Goal: Task Accomplishment & Management: Manage account settings

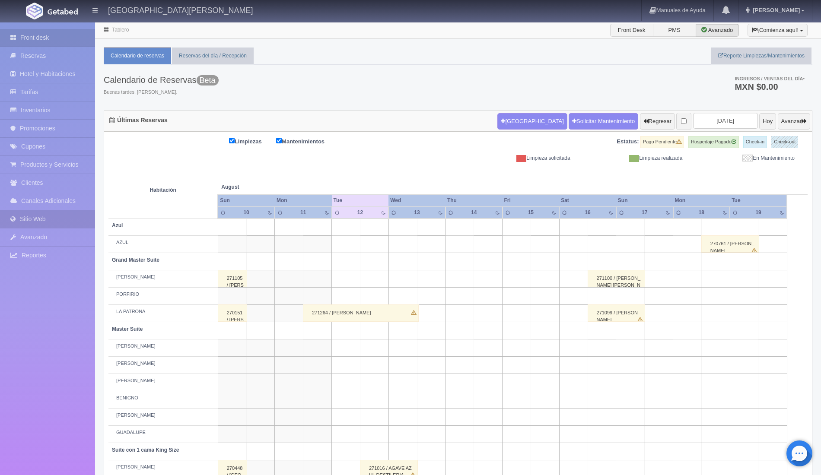
click at [48, 218] on link "Sitio Web" at bounding box center [47, 219] width 95 height 18
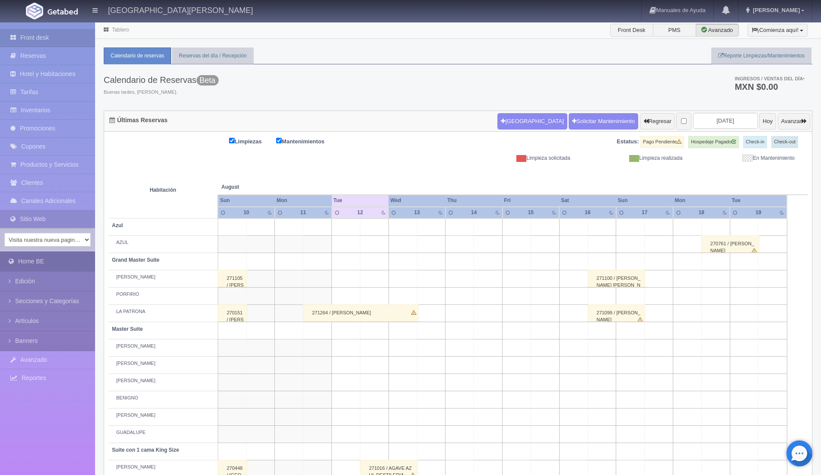
click at [53, 262] on link "Home BE" at bounding box center [47, 261] width 95 height 19
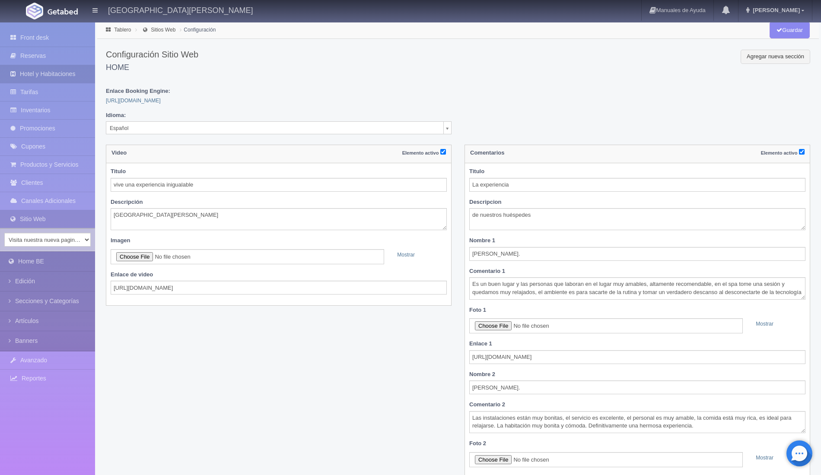
click at [59, 75] on link "Hotel y Habitaciones" at bounding box center [47, 74] width 95 height 18
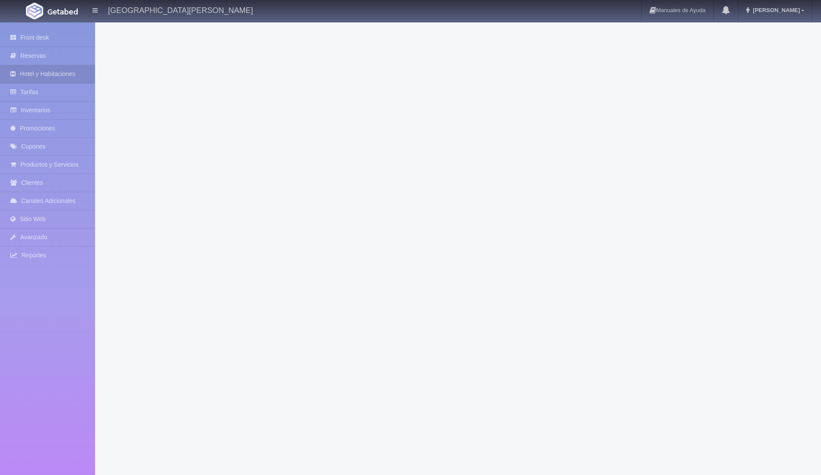
select select "1"
select select "5"
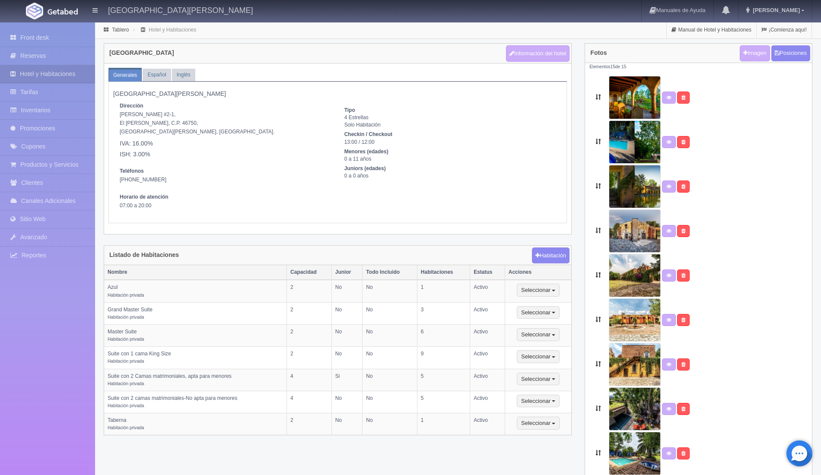
select select "Ahualulco de Mercado"
select select "Jalisco"
click at [555, 51] on button "Información del hotel" at bounding box center [538, 53] width 64 height 16
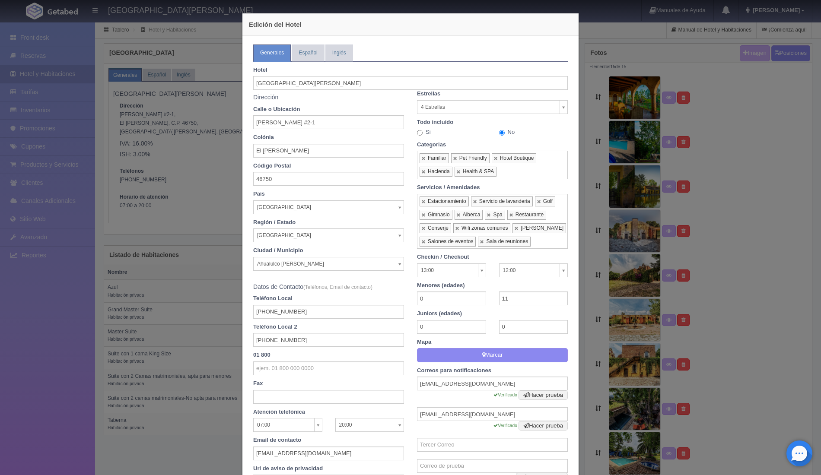
click at [46, 148] on div "Edición del Hotel Generales Español Inglés Planes / Moods Datos bancarios Hotel…" at bounding box center [410, 237] width 821 height 475
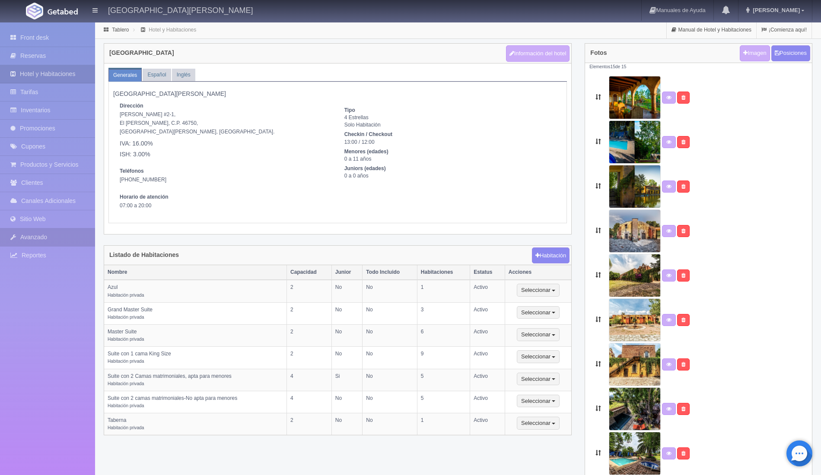
click at [57, 239] on link "Avanzado" at bounding box center [47, 238] width 95 height 18
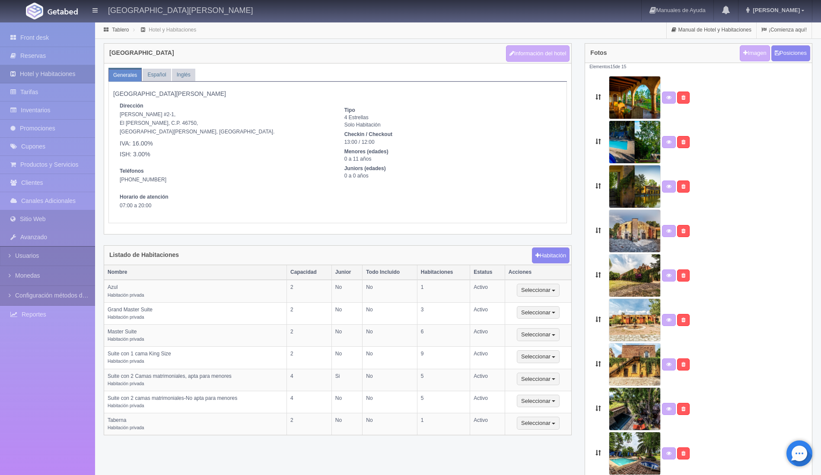
click at [55, 221] on link "Sitio Web" at bounding box center [47, 219] width 95 height 18
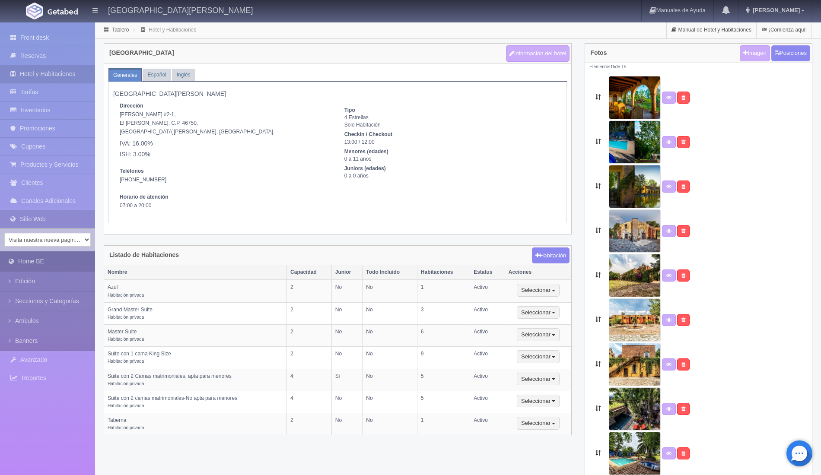
click at [32, 259] on link "Home BE" at bounding box center [47, 261] width 95 height 19
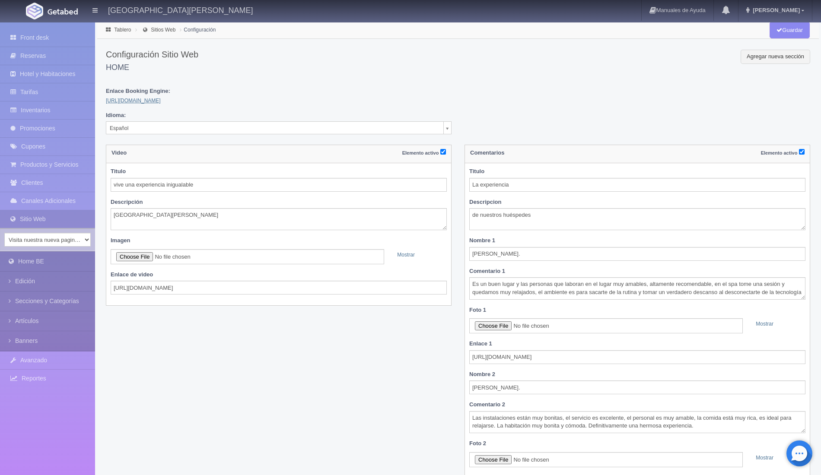
click at [161, 98] on link "https://haciendadelcarmen.com.mx/" at bounding box center [133, 101] width 55 height 6
